Goal: Transaction & Acquisition: Book appointment/travel/reservation

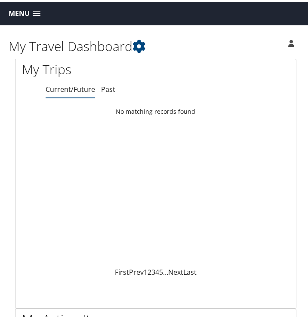
click at [38, 15] on link "Menu" at bounding box center [24, 12] width 40 height 14
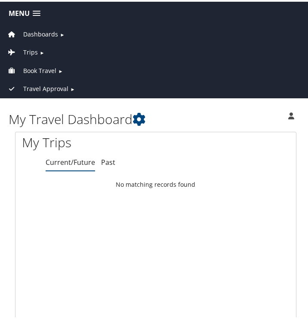
click at [53, 70] on span "Book Travel" at bounding box center [39, 68] width 33 height 9
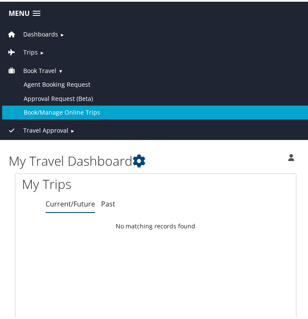
click at [66, 107] on link "Book/Manage Online Trips" at bounding box center [155, 111] width 307 height 14
